Goal: Task Accomplishment & Management: Manage account settings

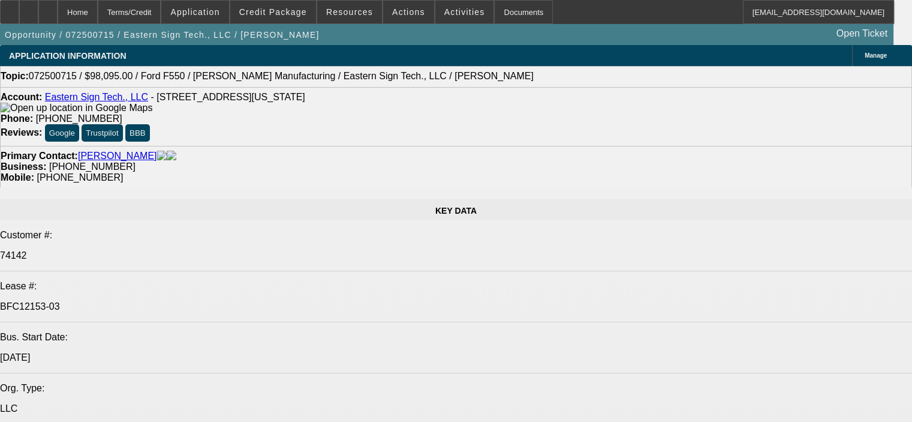
select select "0"
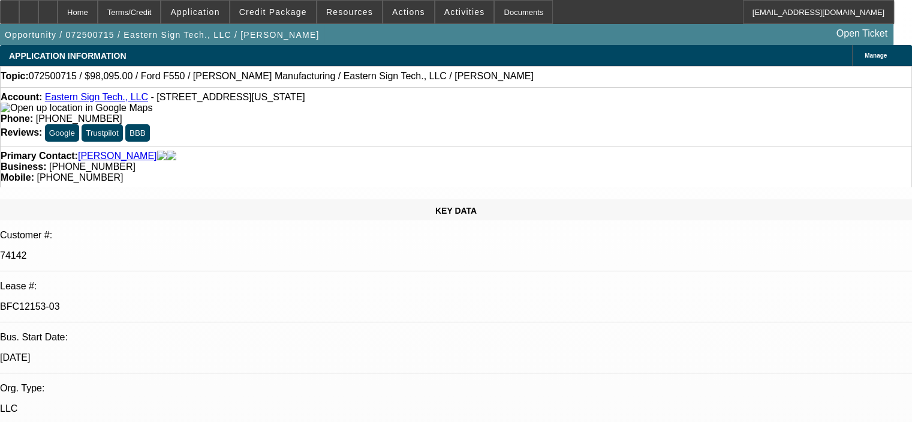
select select "0"
select select "6"
select select "0"
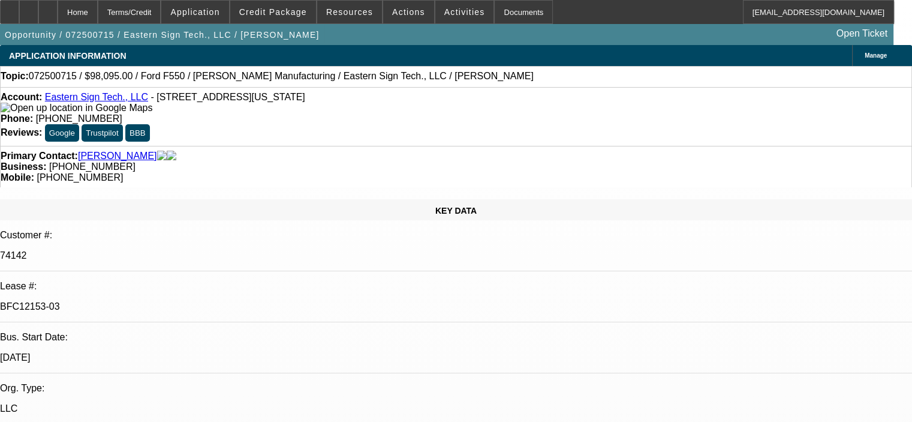
select select "0"
select select "6"
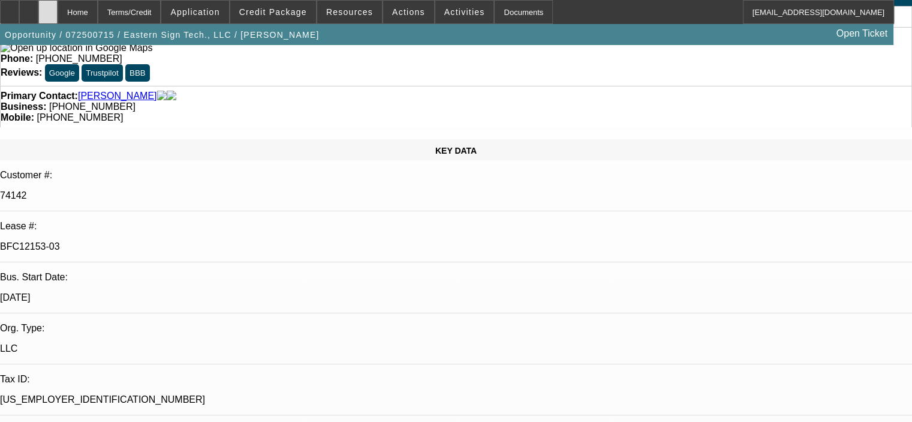
click at [58, 11] on div at bounding box center [47, 12] width 19 height 24
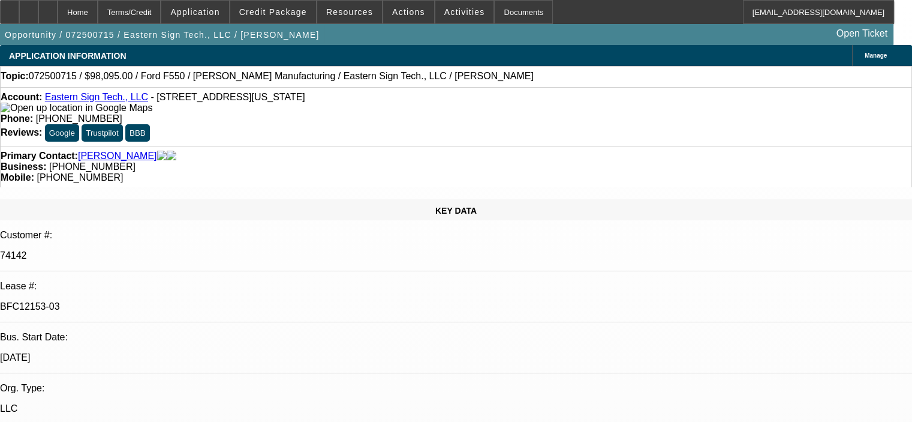
select select "0"
select select "6"
select select "0"
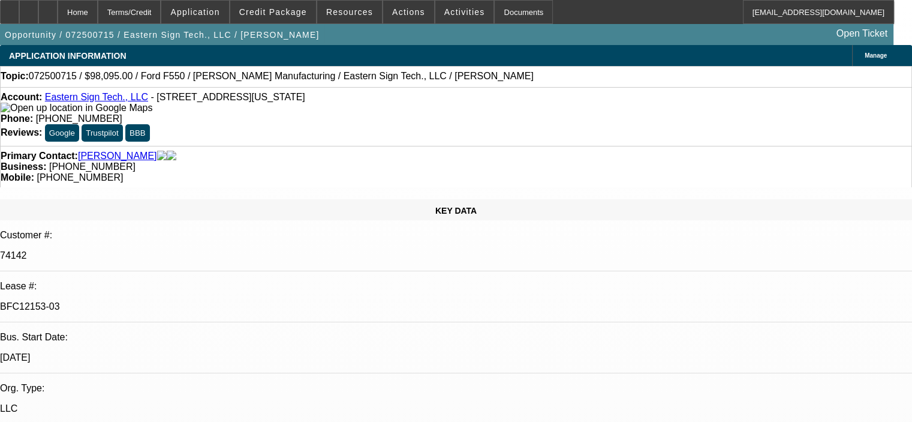
select select "0"
select select "6"
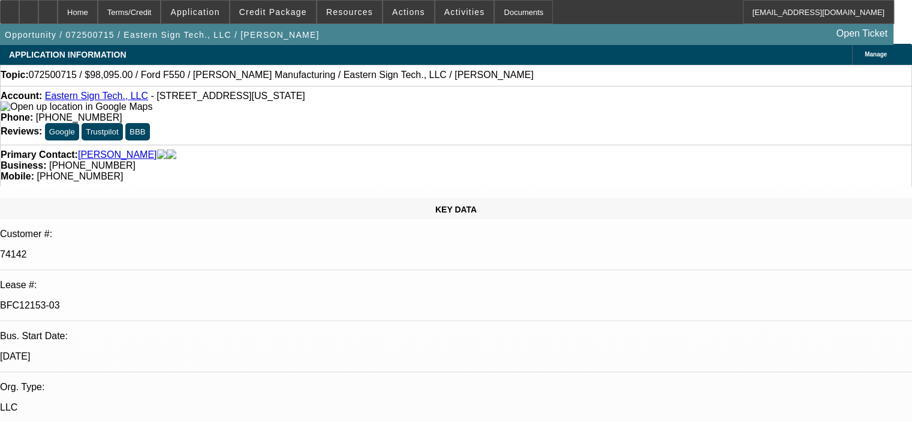
scroll to position [0, 0]
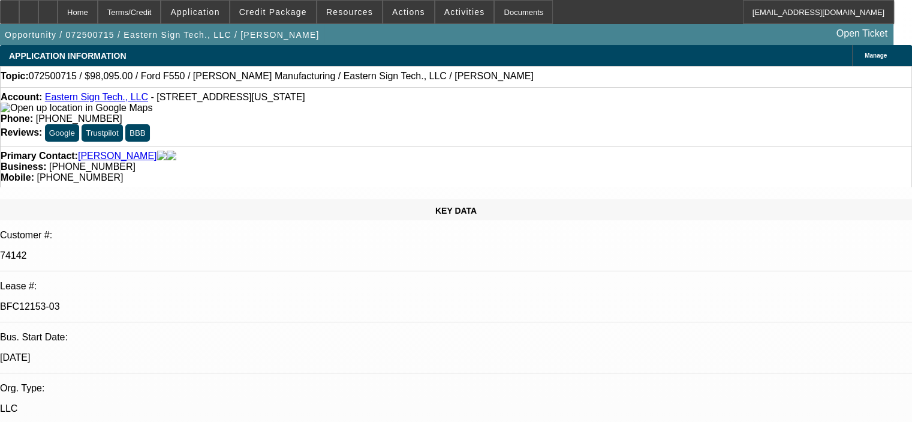
click at [106, 151] on link "Dunphy, John" at bounding box center [117, 156] width 79 height 11
select select "0"
select select "6"
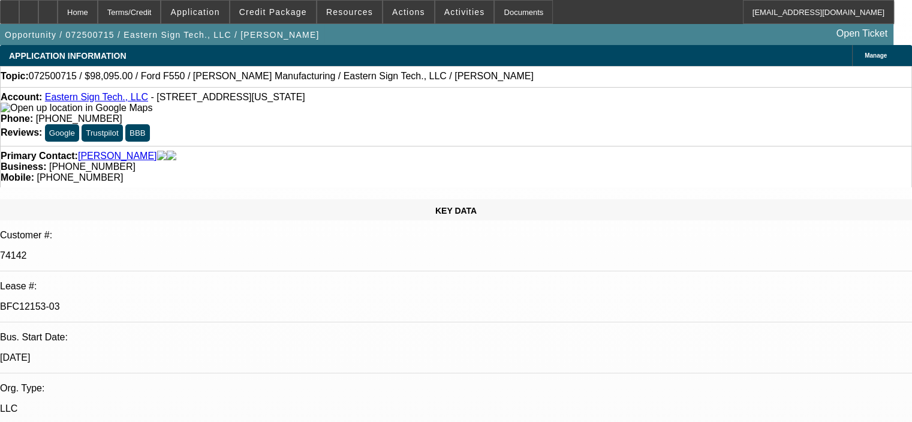
select select "0"
select select "6"
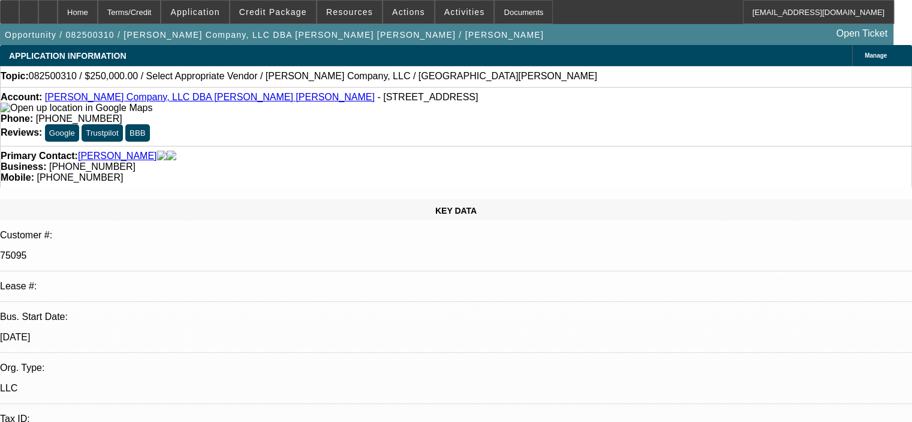
select select "0"
select select "2"
select select "0.1"
select select "4"
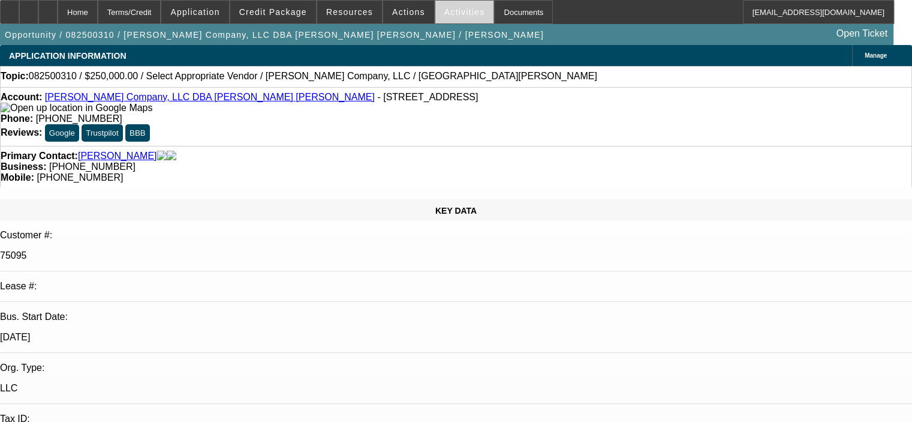
click at [444, 10] on span "Activities" at bounding box center [464, 12] width 41 height 10
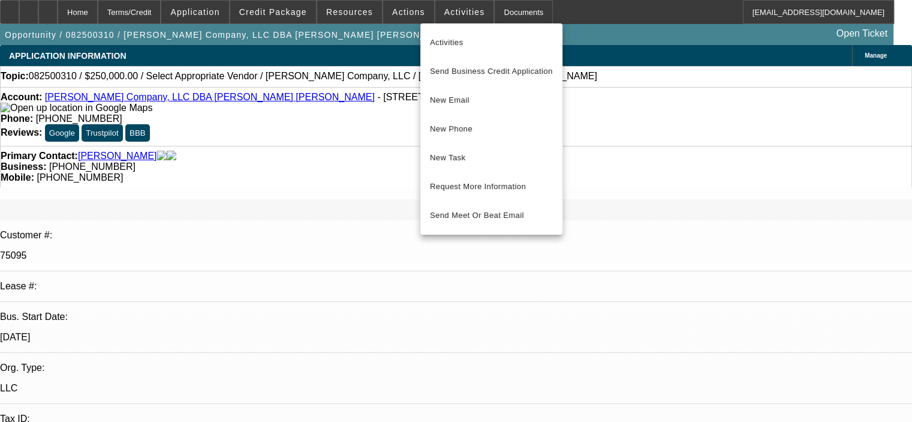
click at [390, 13] on div at bounding box center [456, 211] width 912 height 422
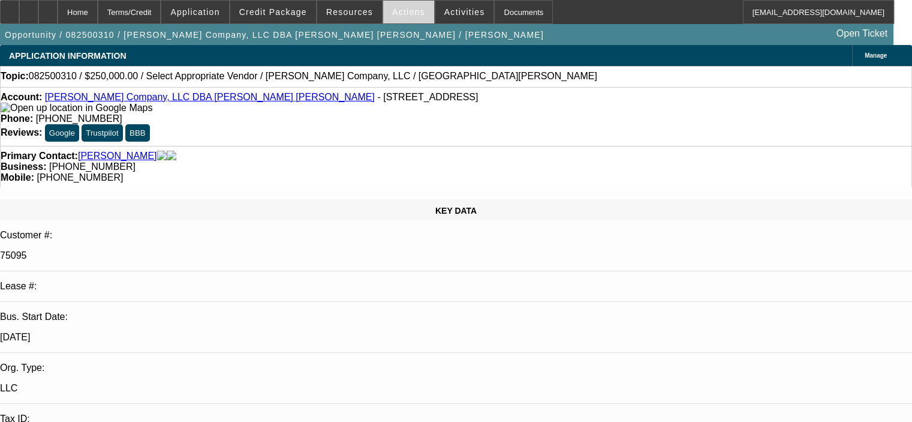
click at [396, 7] on span at bounding box center [408, 12] width 51 height 29
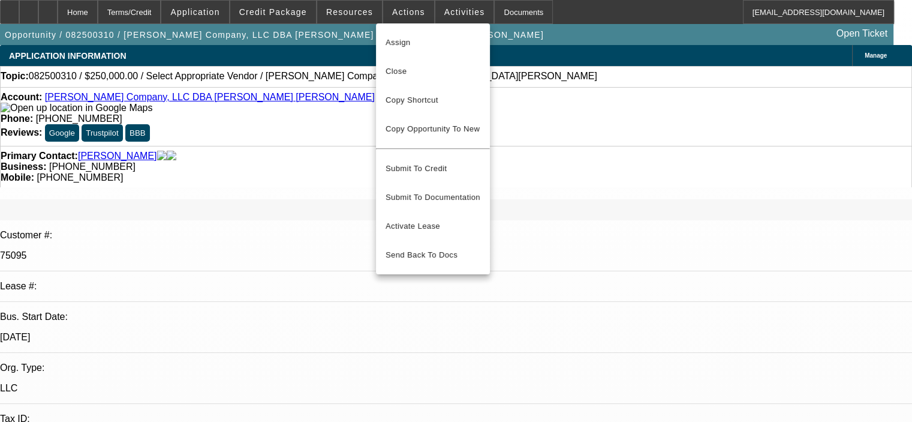
click at [527, 71] on div at bounding box center [456, 211] width 912 height 422
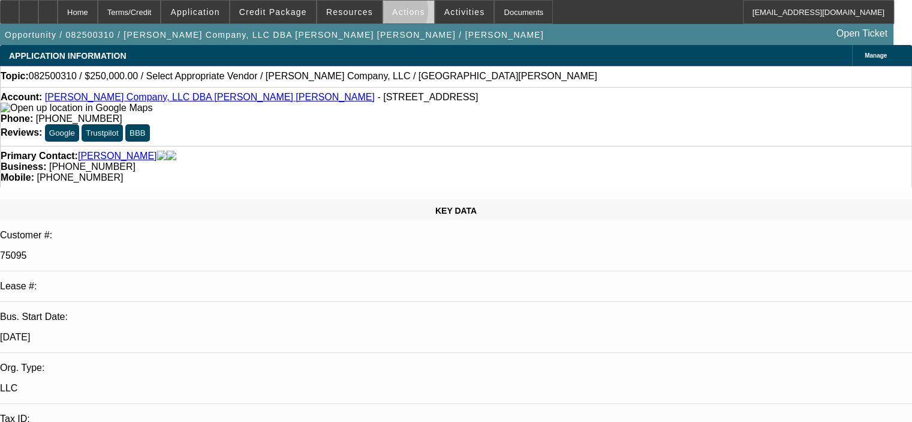
click at [392, 14] on span "Actions" at bounding box center [408, 12] width 33 height 10
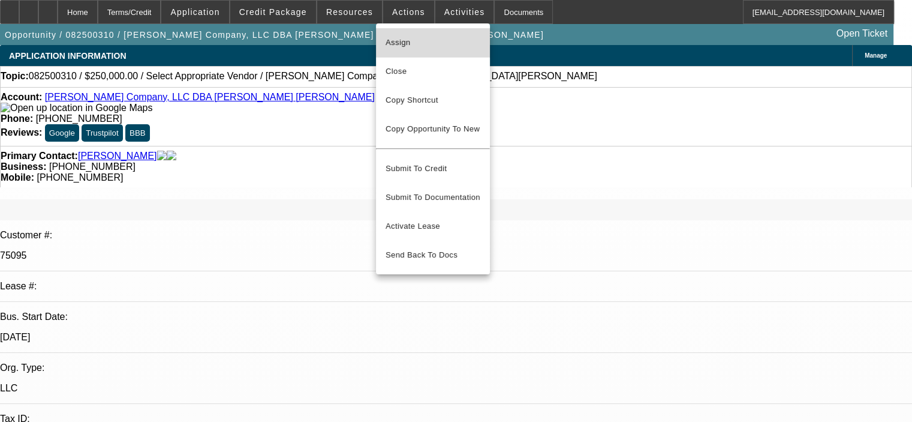
click at [403, 49] on span "Assign" at bounding box center [433, 42] width 95 height 14
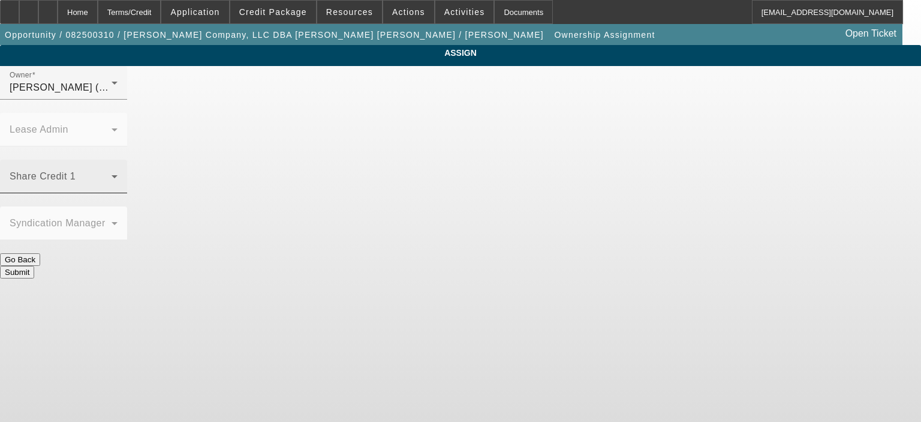
click at [122, 169] on icon at bounding box center [114, 176] width 14 height 14
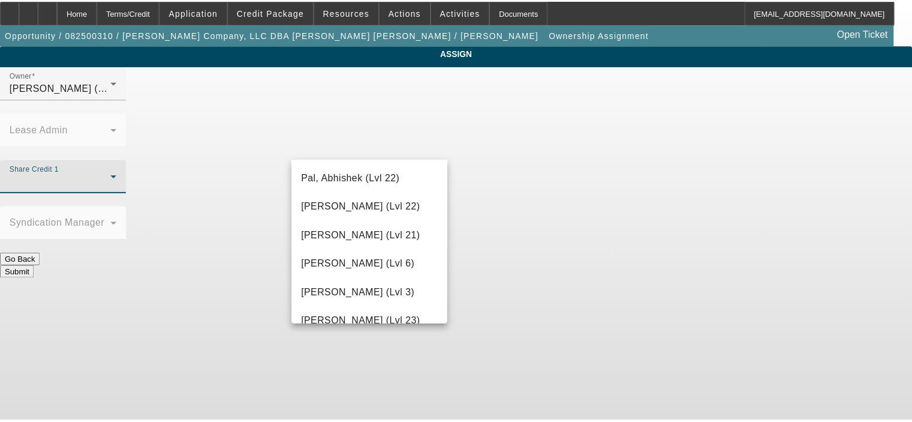
scroll to position [1334, 0]
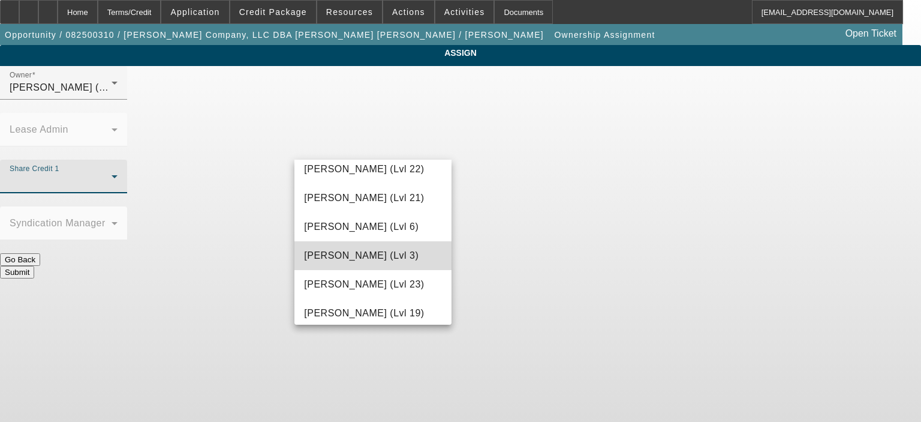
click at [408, 258] on span "Richards, Stephanie (Lvl 3)" at bounding box center [361, 255] width 115 height 14
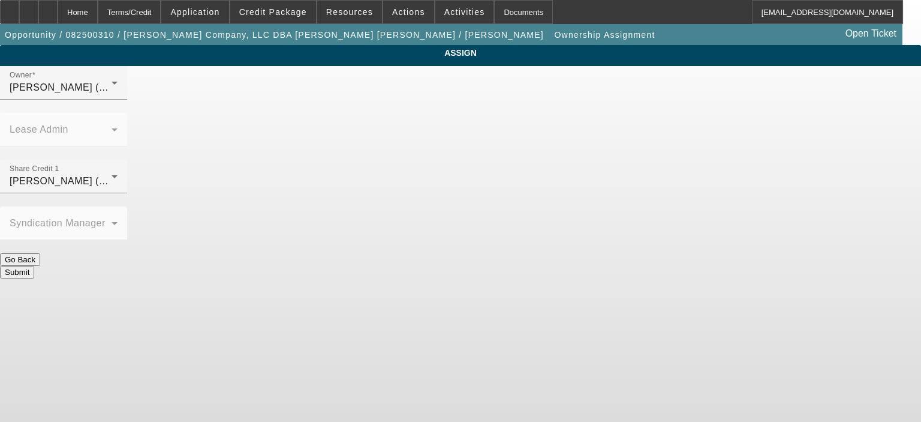
click at [34, 266] on button "Submit" at bounding box center [17, 272] width 34 height 13
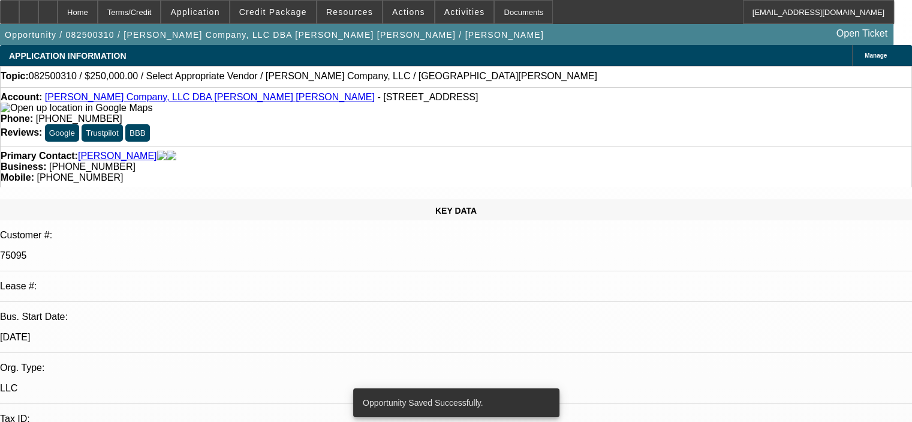
select select "0"
select select "2"
select select "0.1"
select select "4"
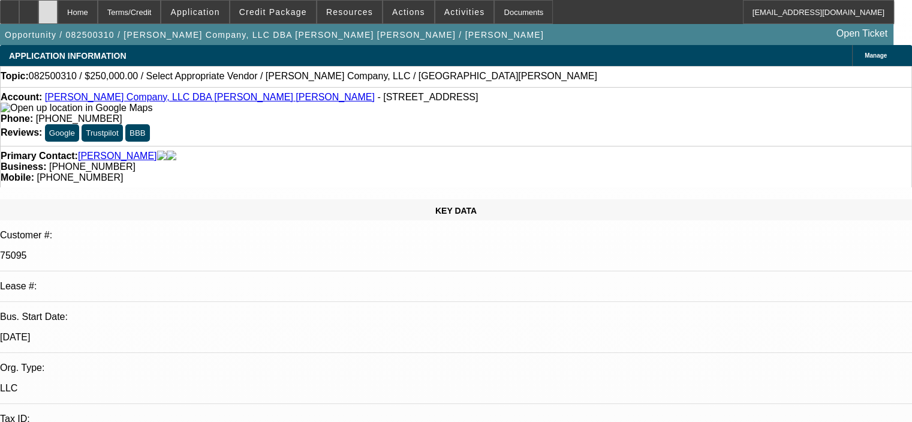
click at [48, 8] on icon at bounding box center [48, 8] width 0 height 0
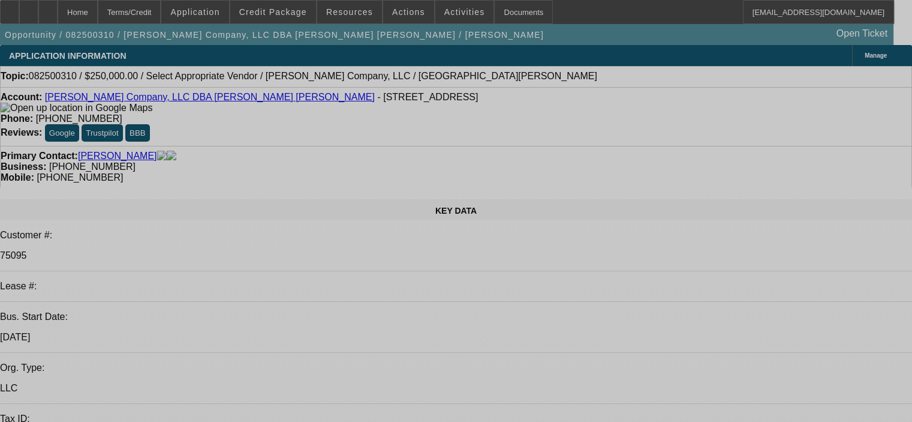
select select "0"
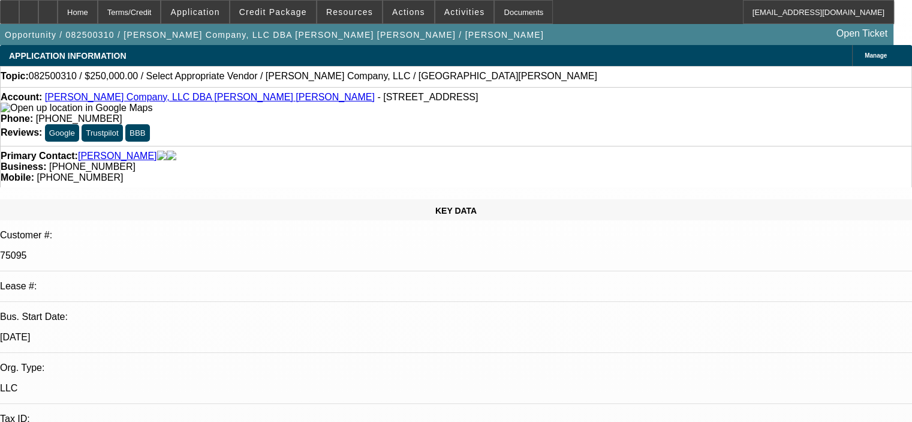
select select "2"
select select "0.1"
select select "4"
